Goal: Find specific page/section: Find specific page/section

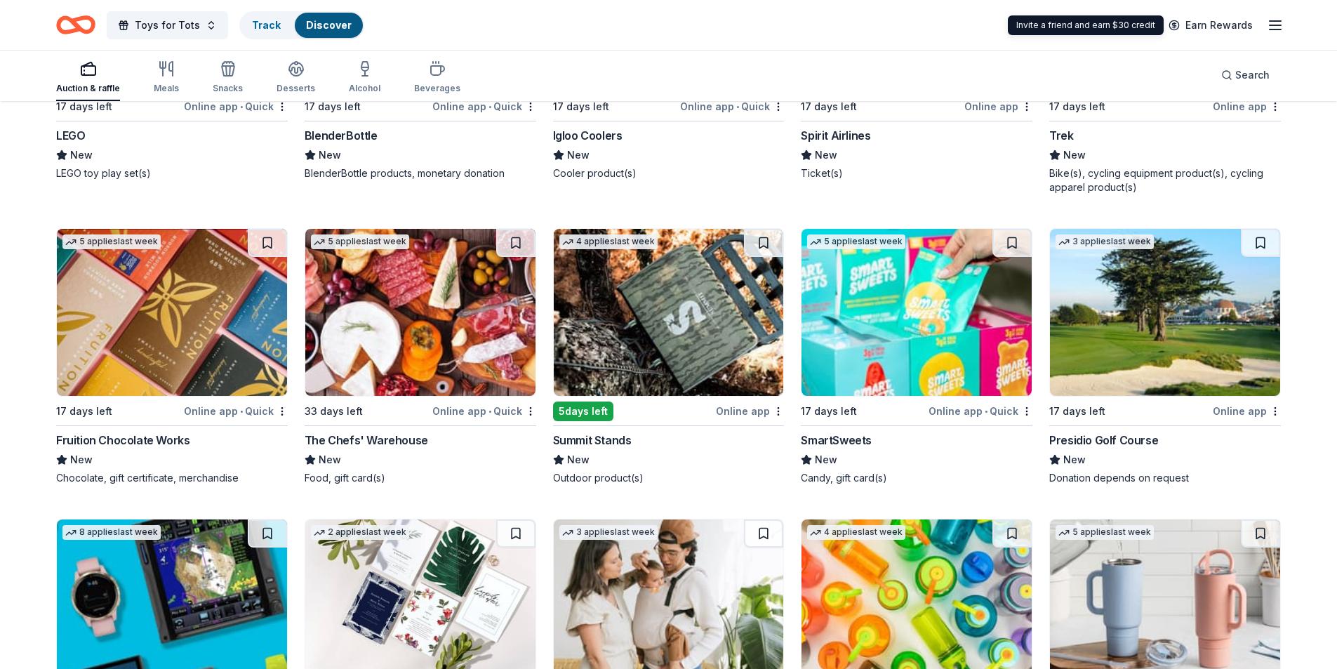
scroll to position [9026, 0]
click at [1239, 76] on span "Search" at bounding box center [1252, 75] width 34 height 17
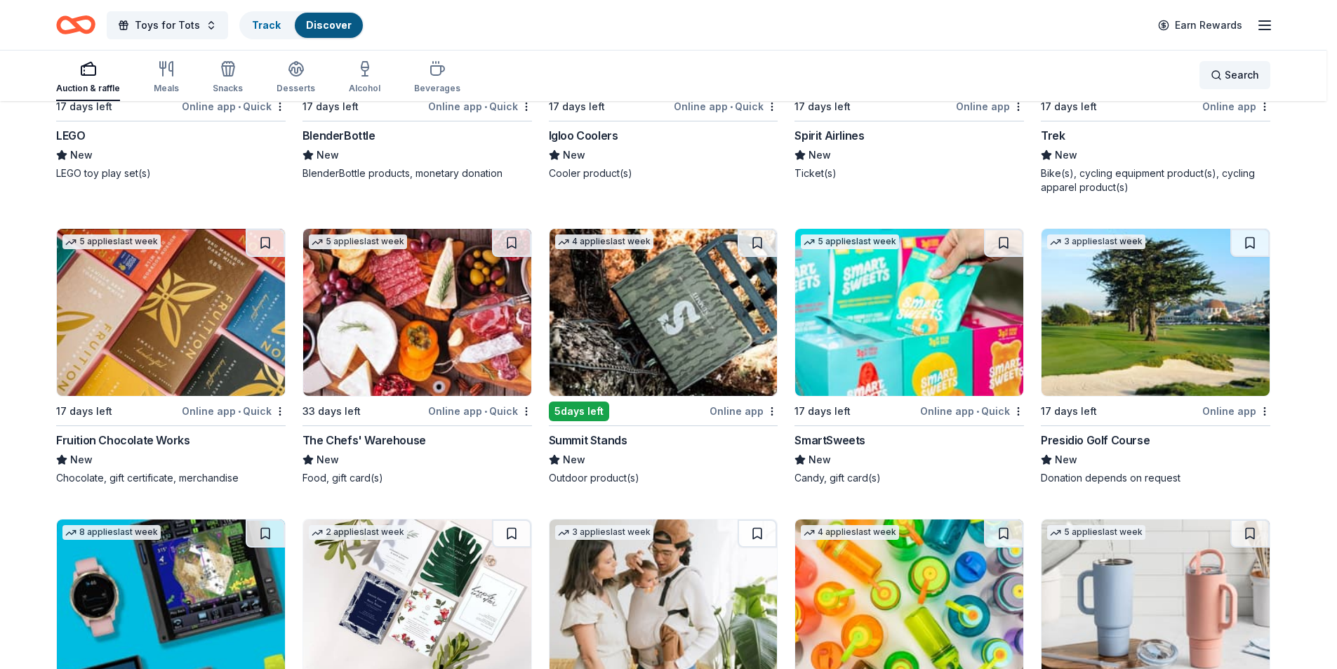
scroll to position [9012, 0]
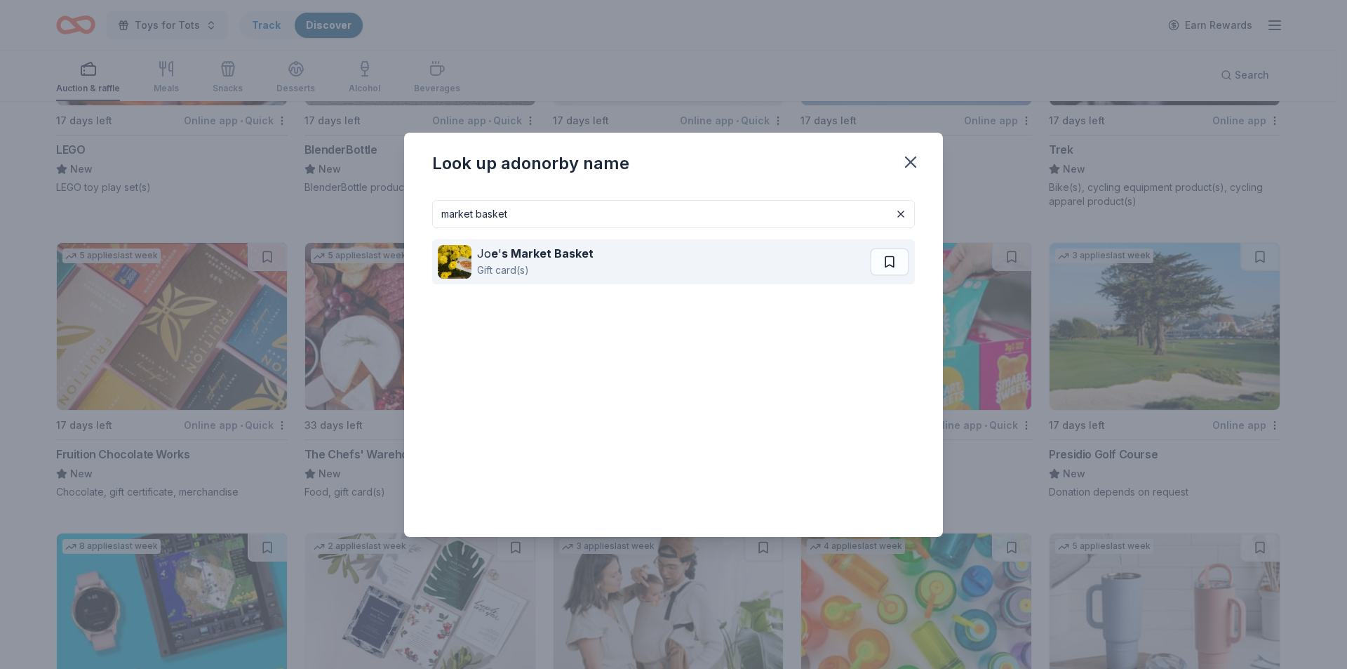
type input "market basket"
click at [542, 248] on strong "s Market Basket" at bounding box center [548, 253] width 92 height 14
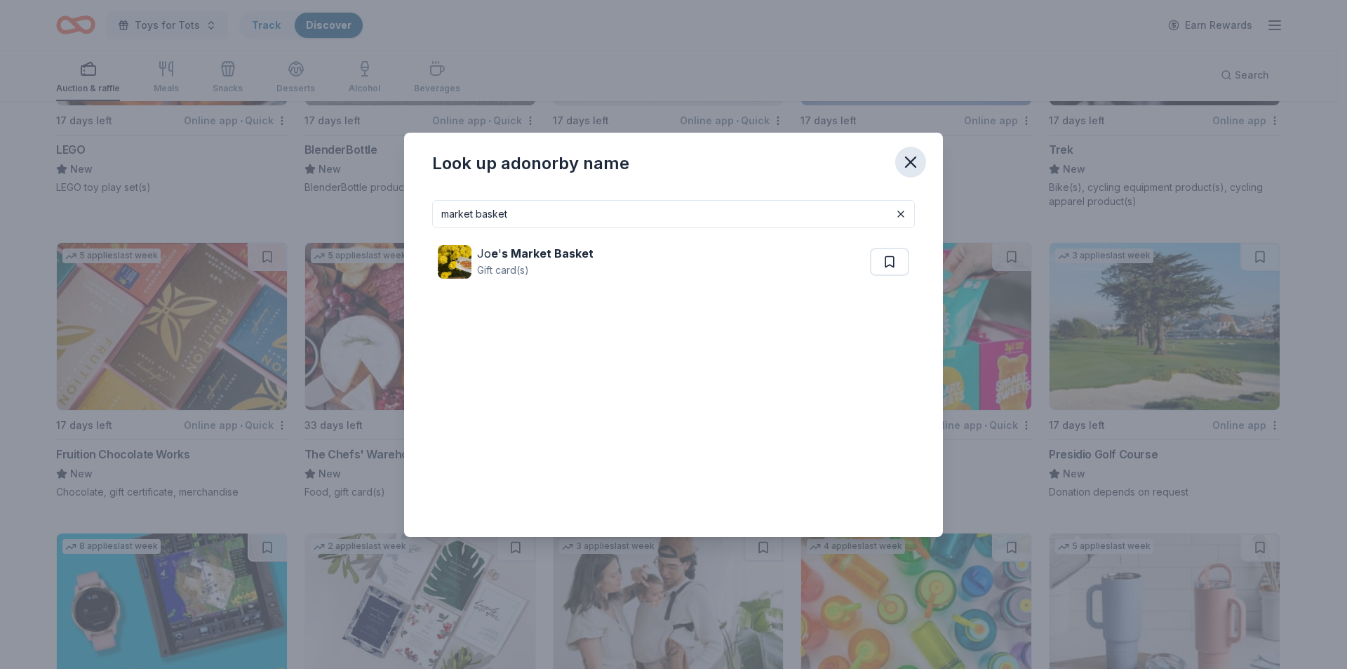
click at [909, 161] on icon "button" at bounding box center [911, 162] width 10 height 10
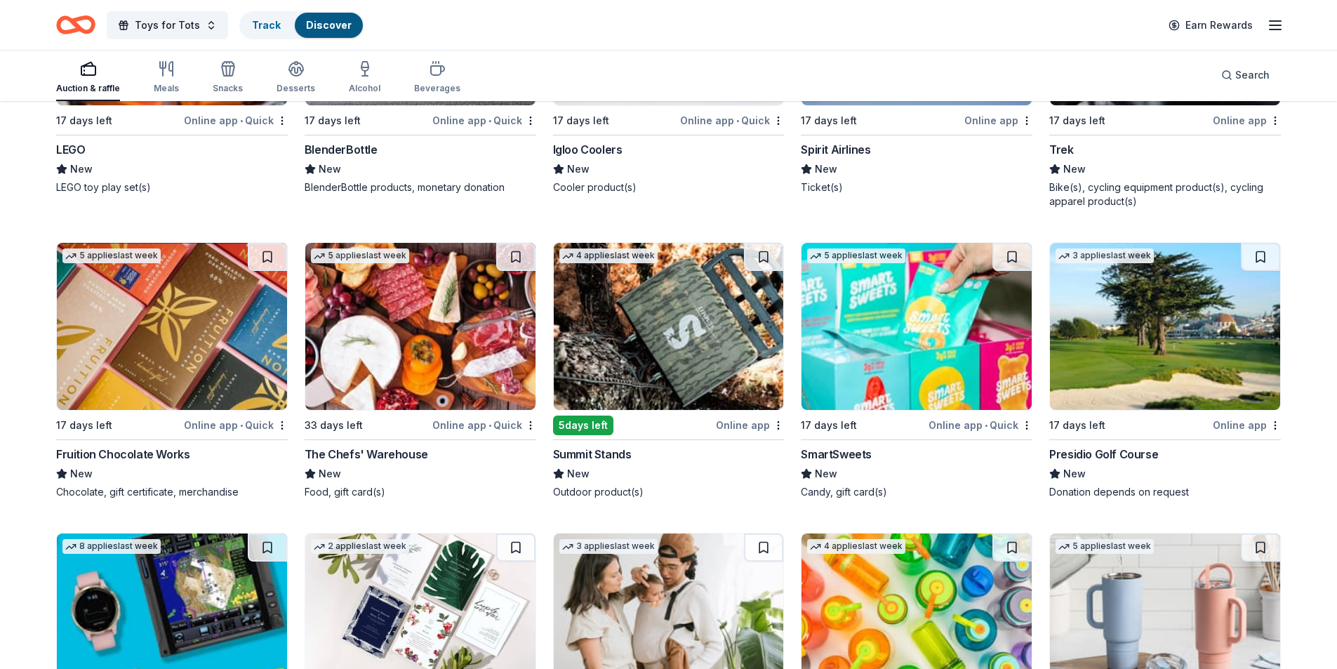
click at [1210, 61] on button "Search" at bounding box center [1245, 75] width 71 height 28
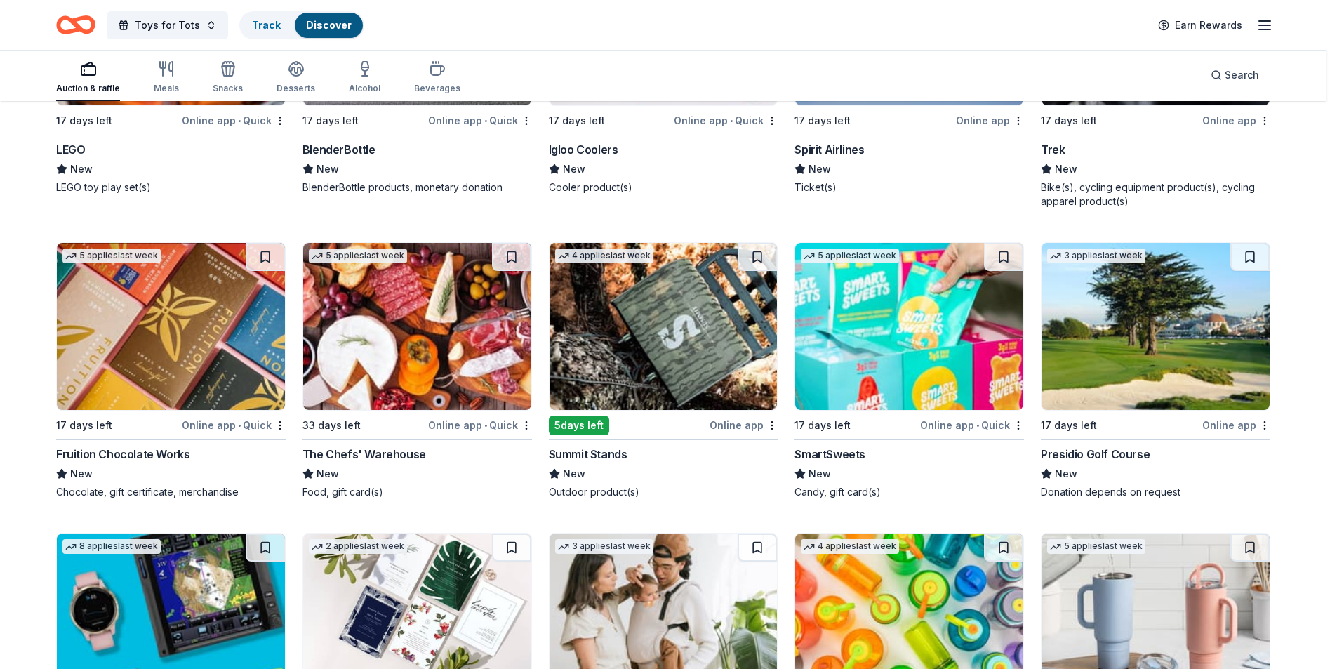
scroll to position [8998, 0]
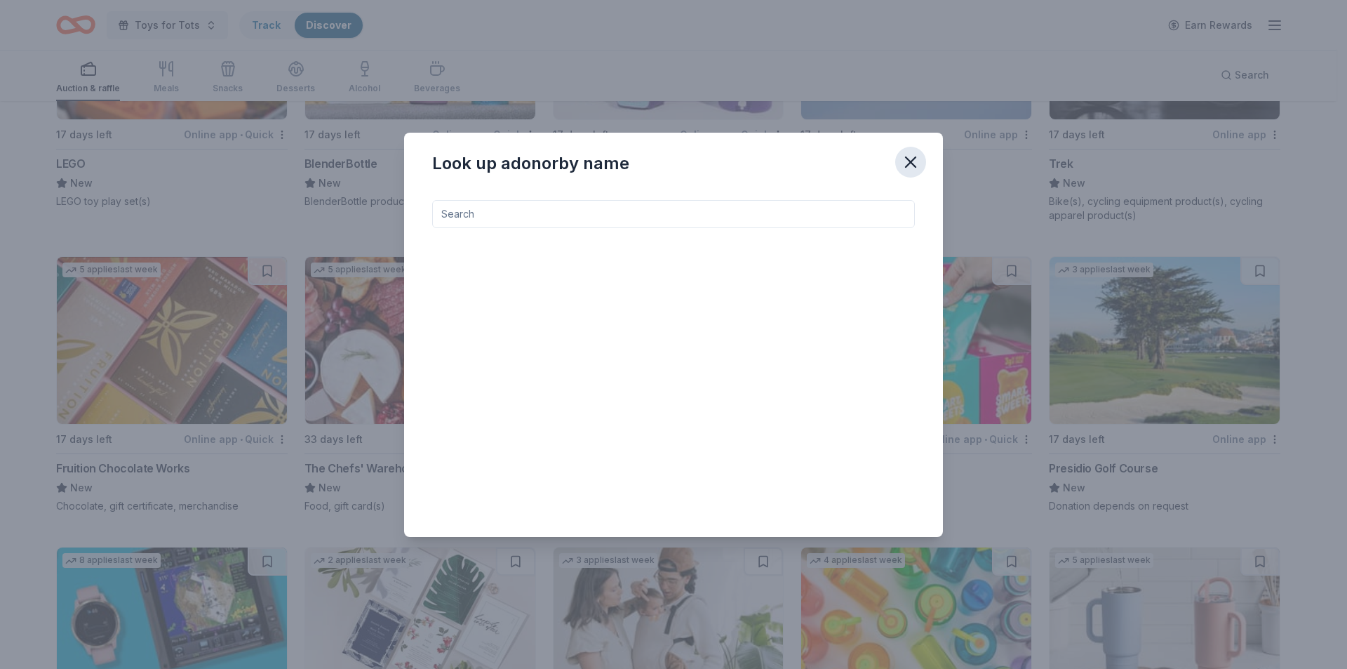
click at [906, 161] on icon "button" at bounding box center [911, 162] width 20 height 20
